Goal: Task Accomplishment & Management: Complete application form

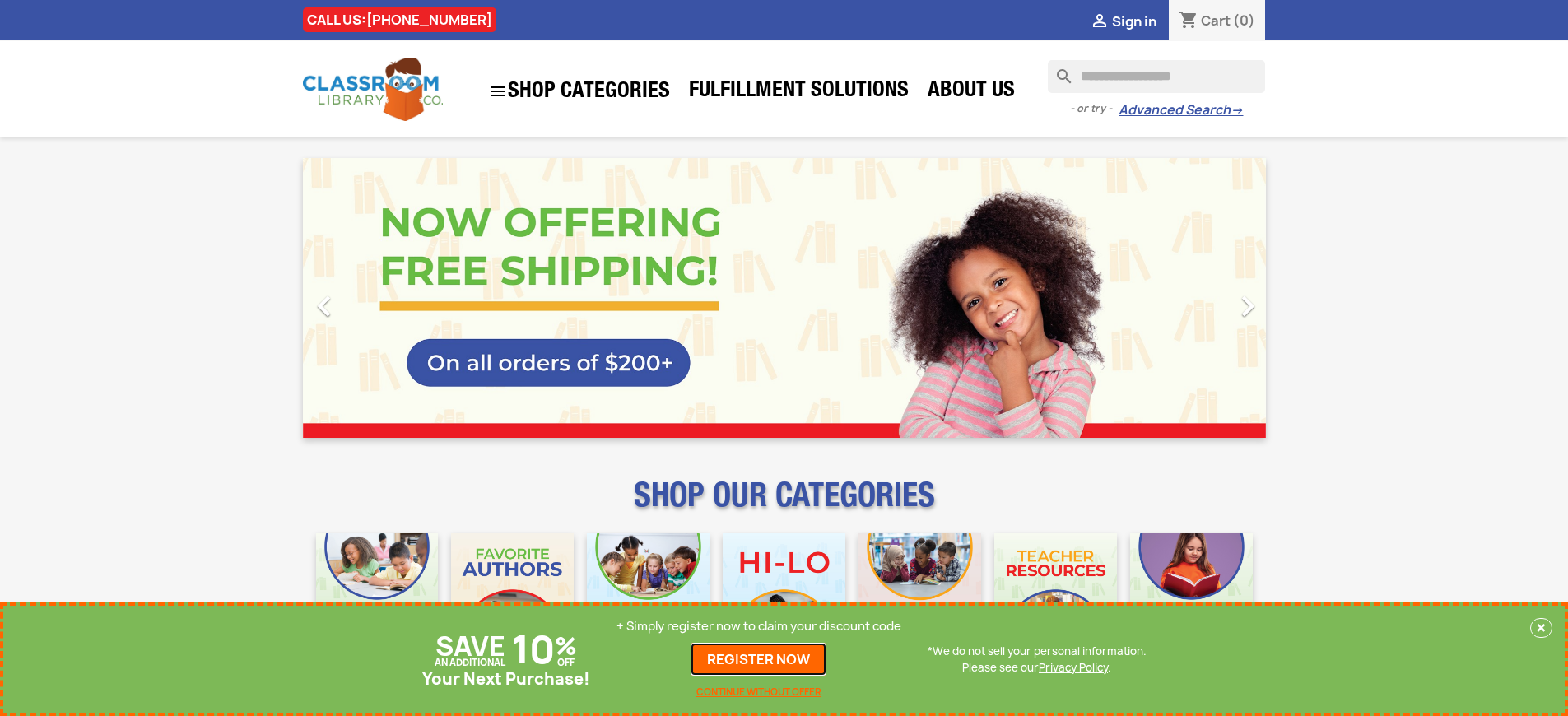
click at [759, 659] on link "REGISTER NOW" at bounding box center [758, 659] width 136 height 33
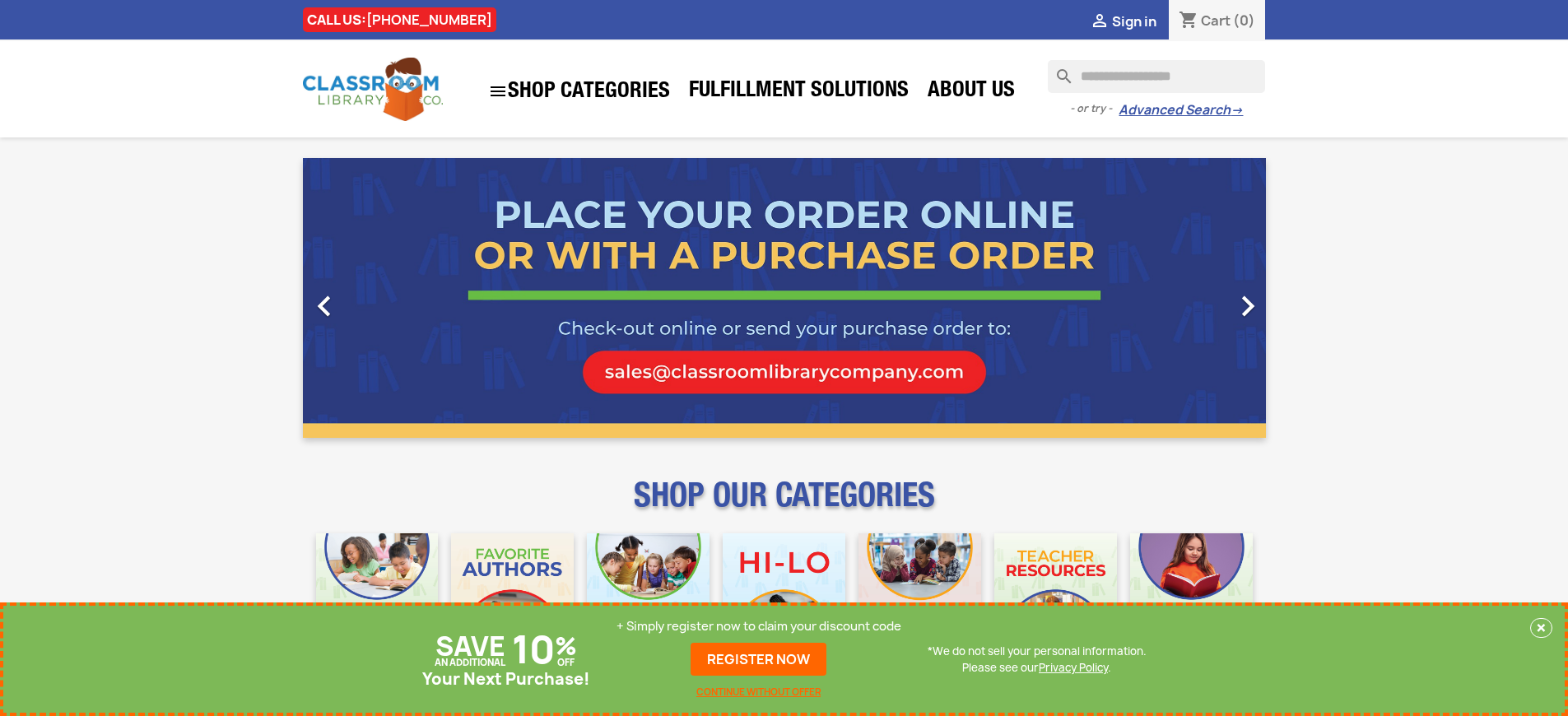
click at [759, 626] on p "+ Simply register now to claim your discount code" at bounding box center [759, 626] width 285 height 16
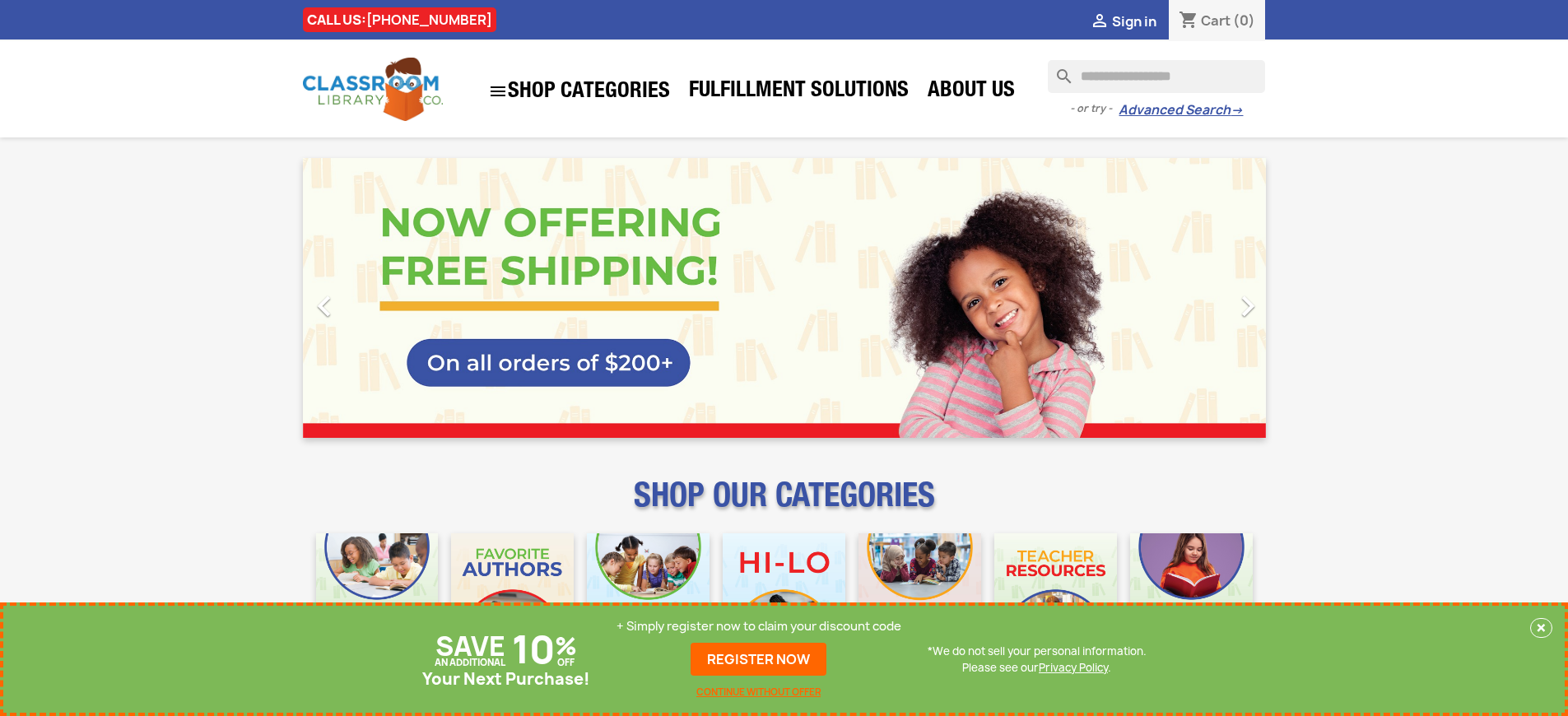
click at [759, 626] on p "+ Simply register now to claim your discount code" at bounding box center [759, 626] width 285 height 16
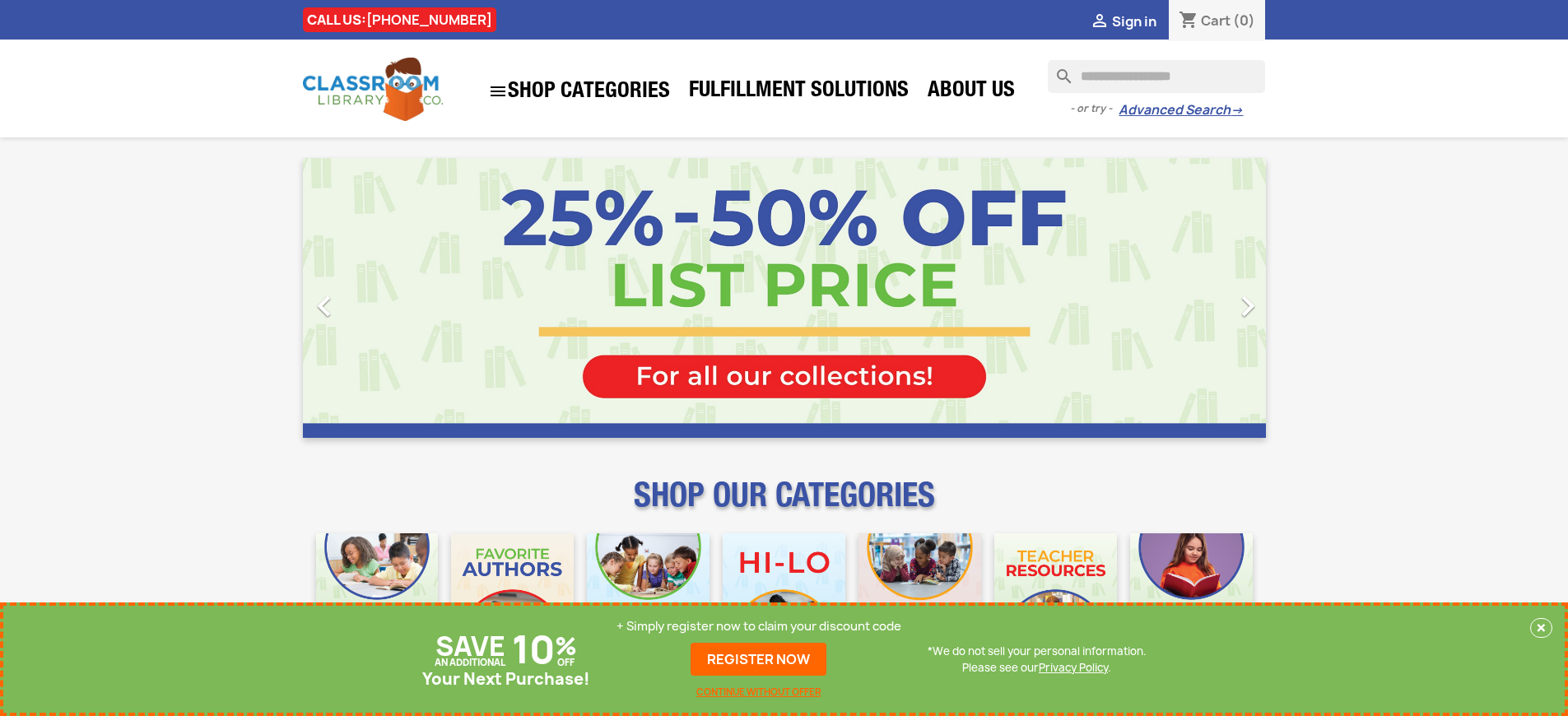
click at [759, 626] on p "+ Simply register now to claim your discount code" at bounding box center [759, 626] width 285 height 16
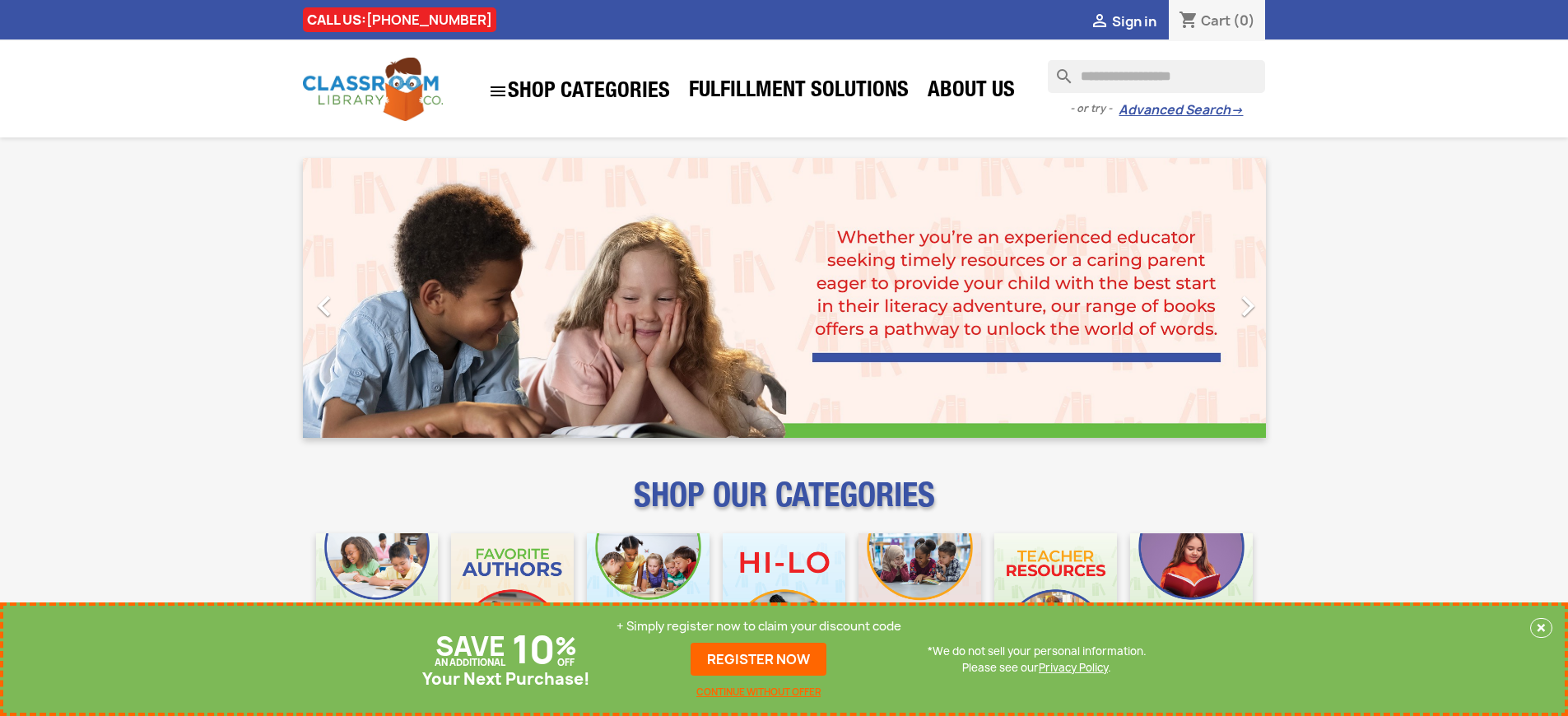
click at [759, 626] on p "+ Simply register now to claim your discount code" at bounding box center [759, 626] width 285 height 16
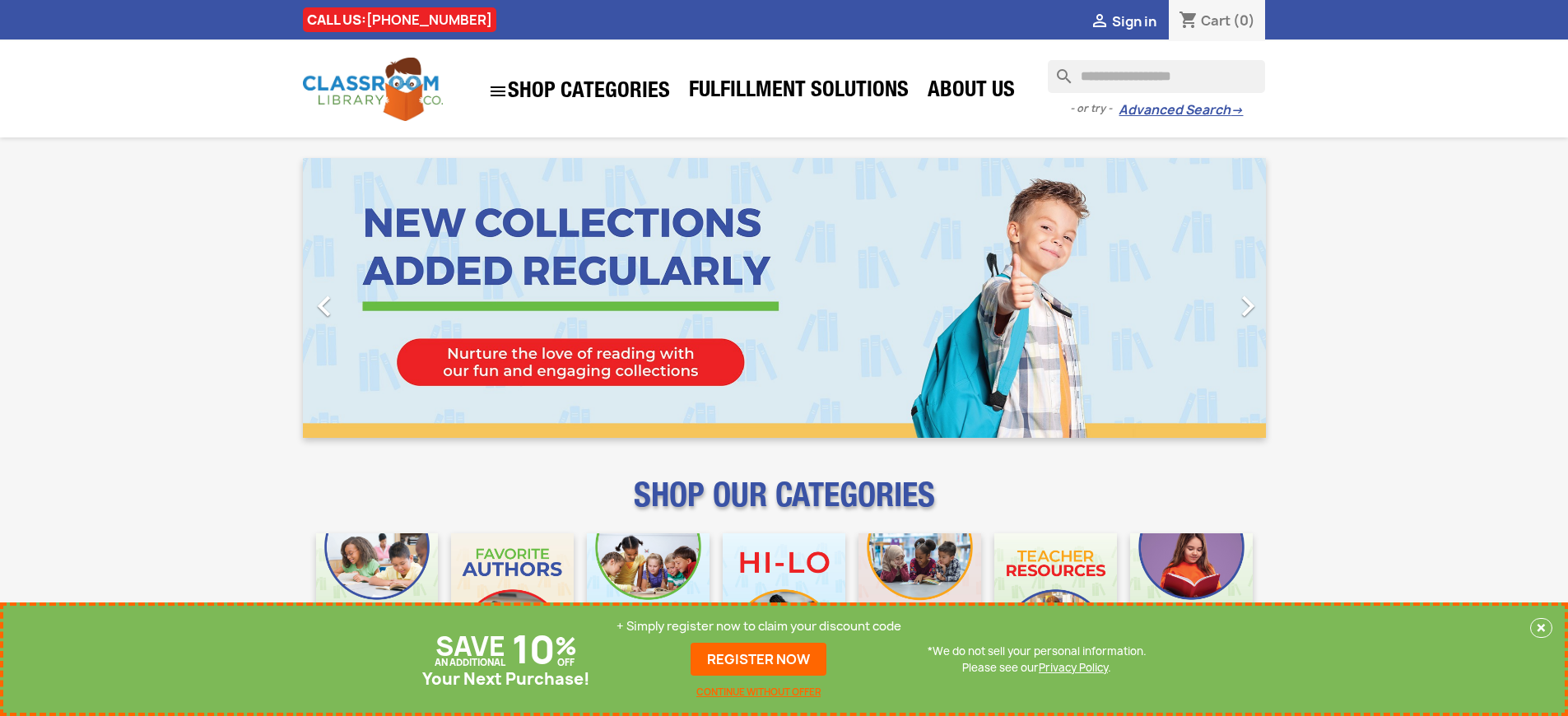
click at [759, 626] on p "+ Simply register now to claim your discount code" at bounding box center [759, 626] width 285 height 16
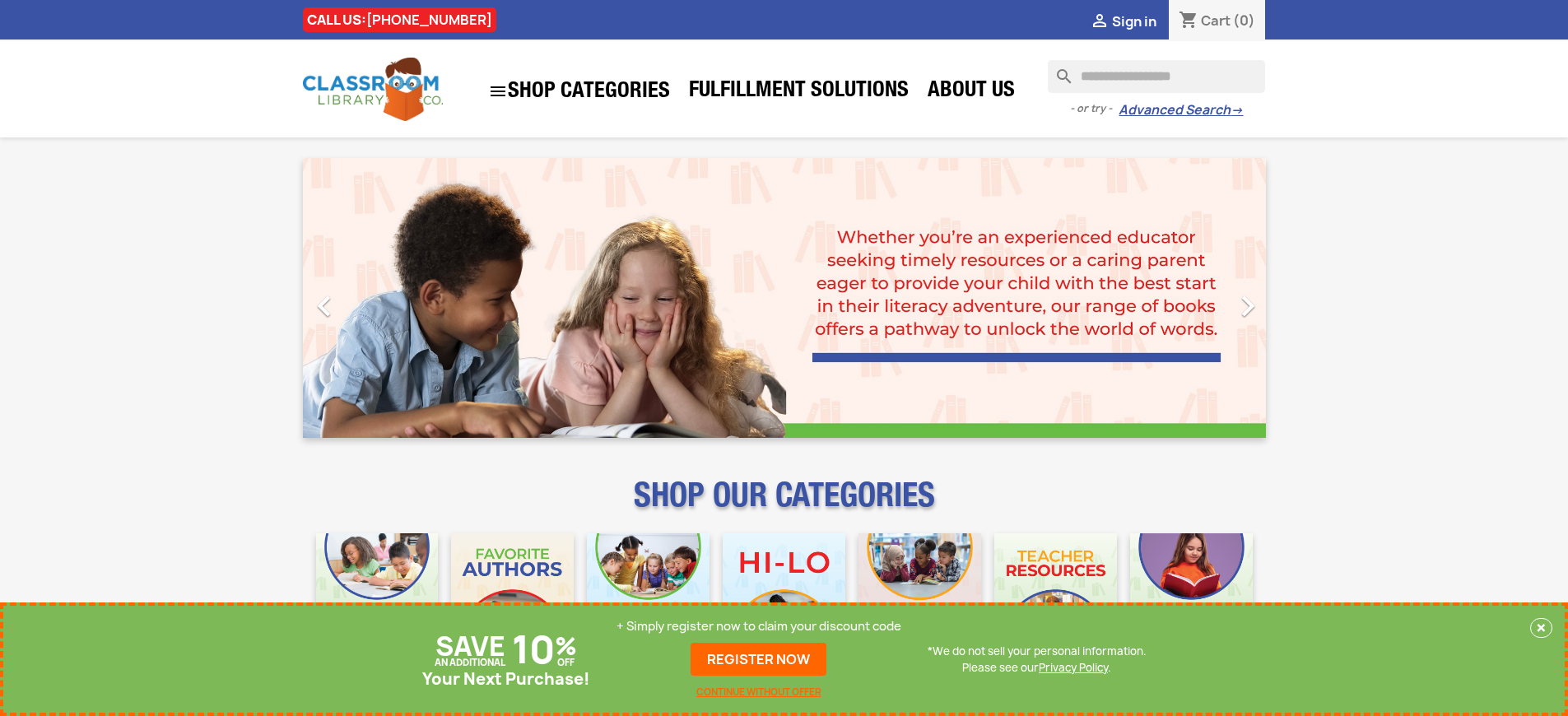
click at [759, 626] on p "+ Simply register now to claim your discount code" at bounding box center [759, 626] width 285 height 16
click at [759, 659] on link "REGISTER NOW" at bounding box center [758, 659] width 136 height 33
